Goal: Task Accomplishment & Management: Manage account settings

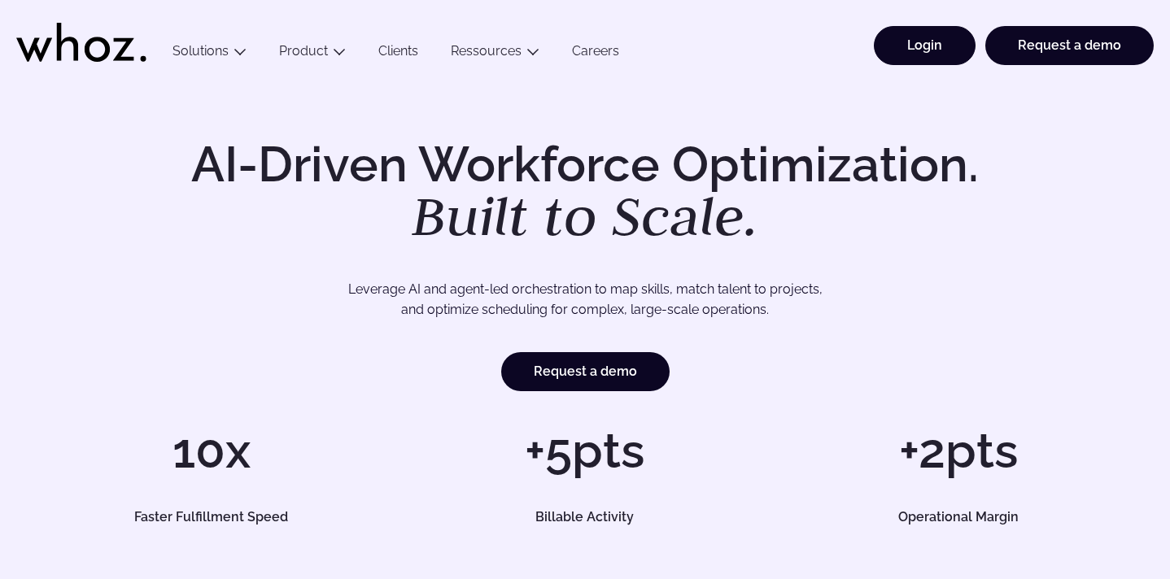
click at [904, 56] on link "Login" at bounding box center [925, 45] width 102 height 39
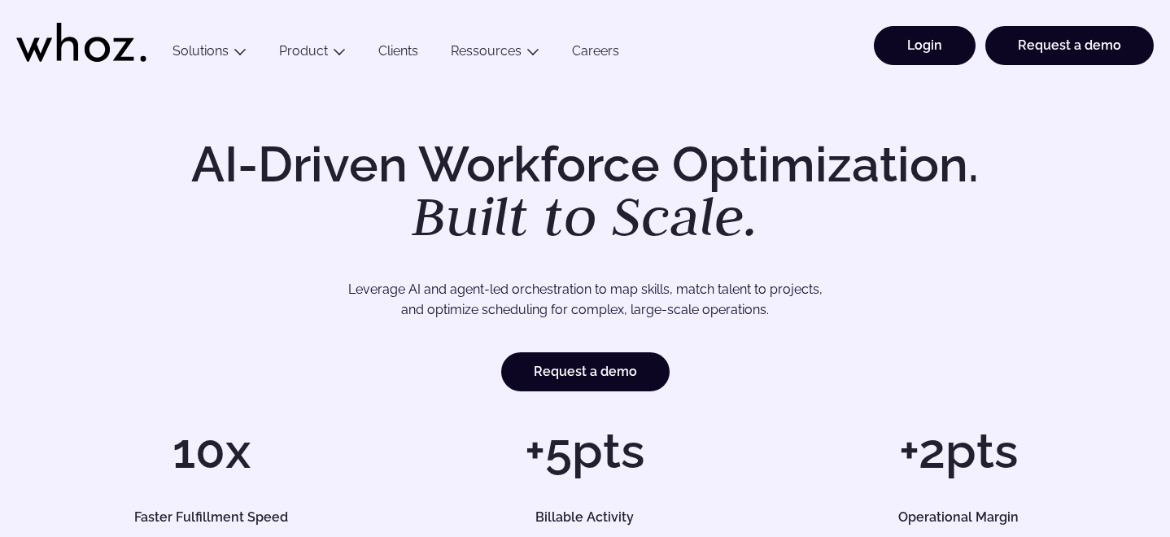
click at [934, 37] on link "Login" at bounding box center [925, 45] width 102 height 39
